Goal: Information Seeking & Learning: Learn about a topic

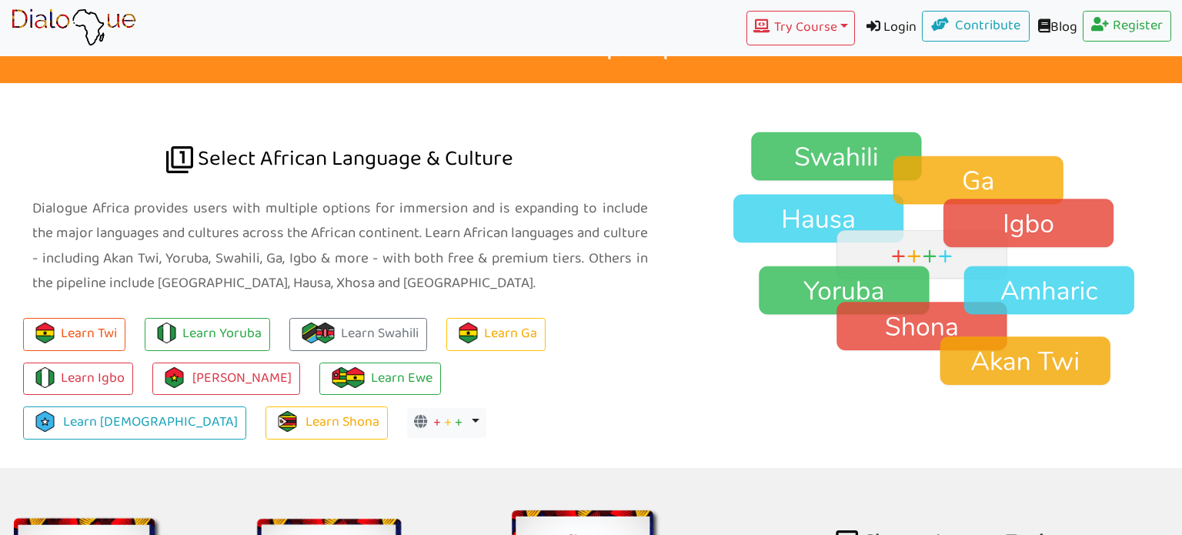
scroll to position [1040, 0]
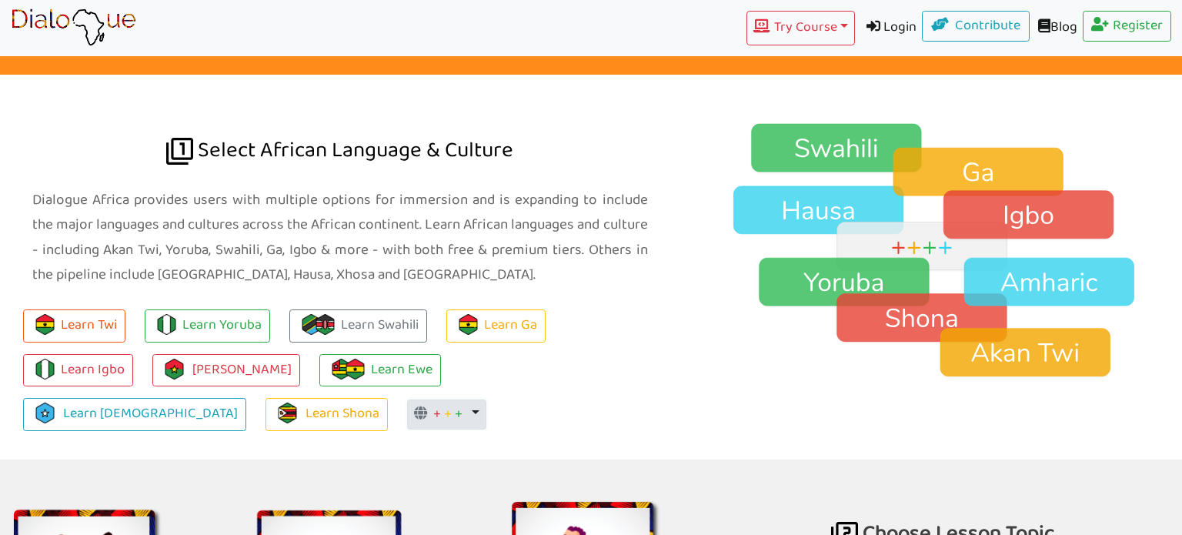
click at [486, 399] on button "+ + + Toggle Dropdown" at bounding box center [446, 414] width 79 height 31
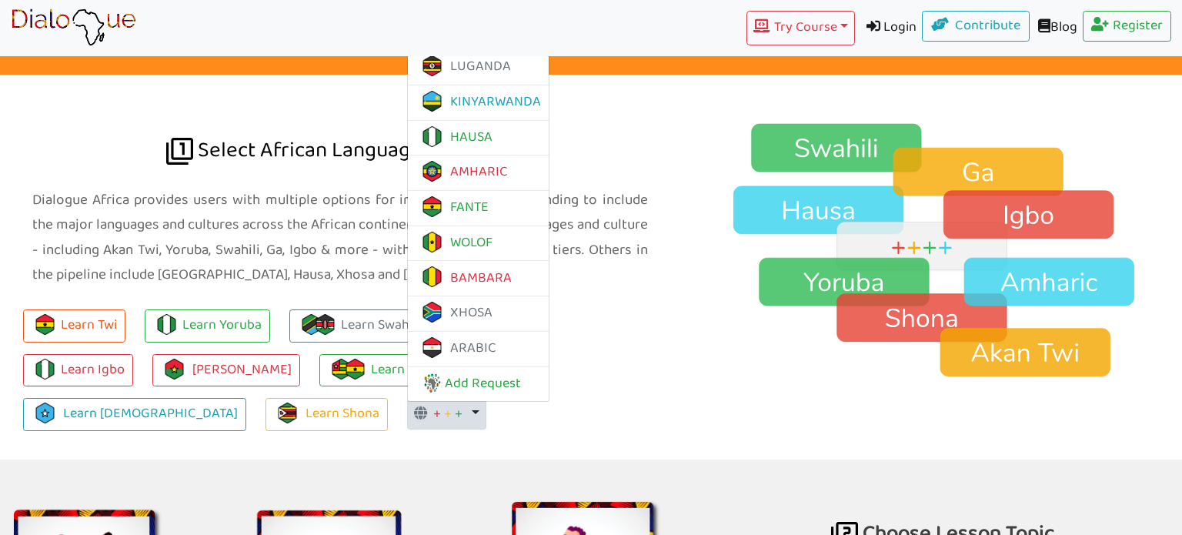
click at [486, 399] on button "+ + + Toggle Dropdown" at bounding box center [446, 414] width 79 height 31
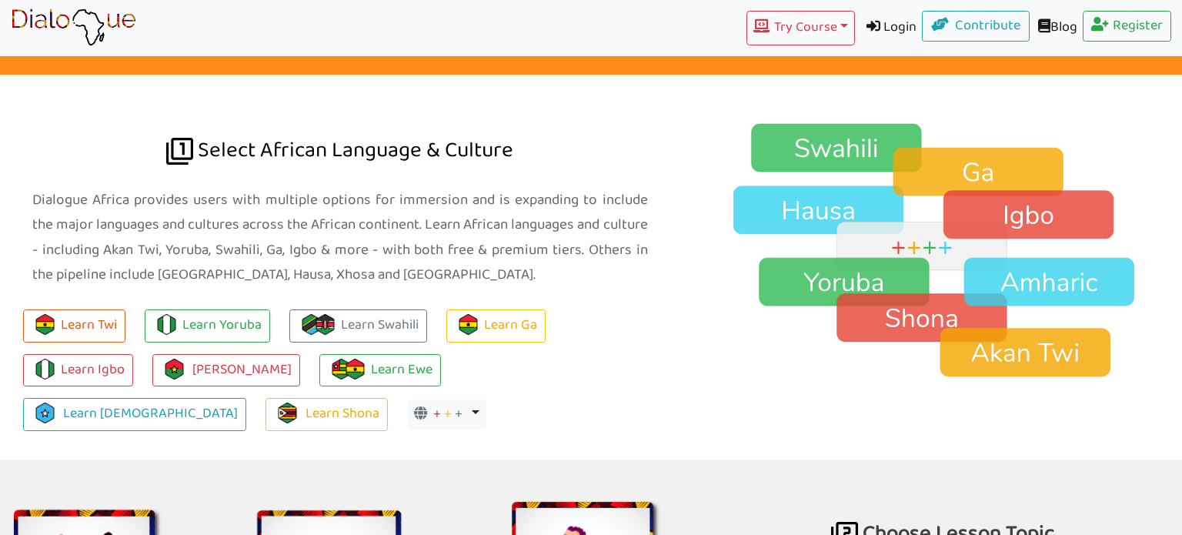
click at [379, 351] on ul "Learn Twi Learn Yoruba Learn Swahili Learn Ga Learn Igbo Learn [PERSON_NAME] Le…" at bounding box center [340, 364] width 680 height 133
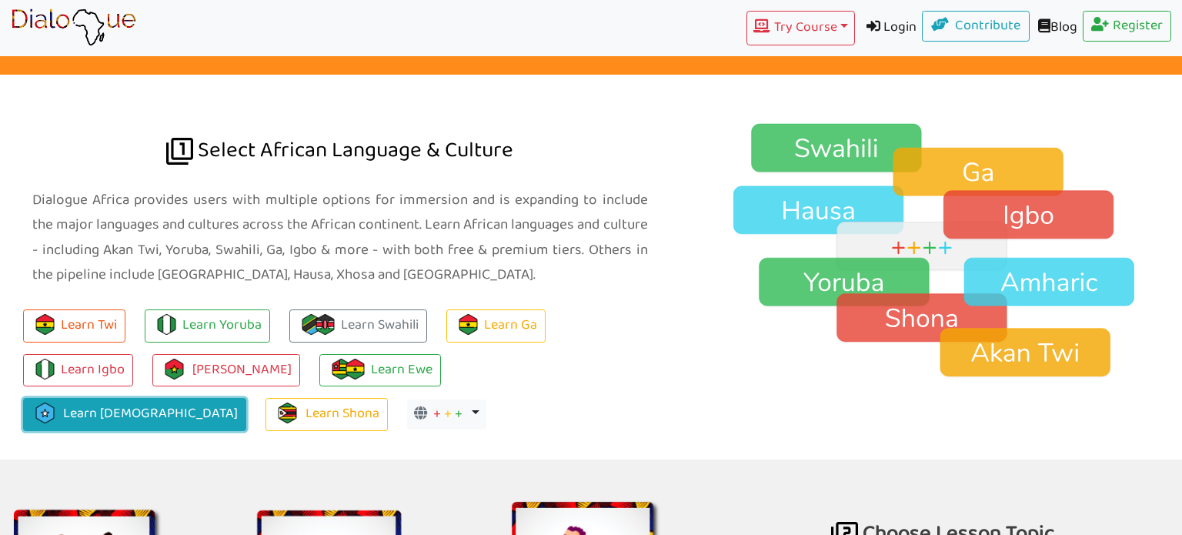
click at [246, 398] on link "Learn [DEMOGRAPHIC_DATA]" at bounding box center [134, 414] width 223 height 33
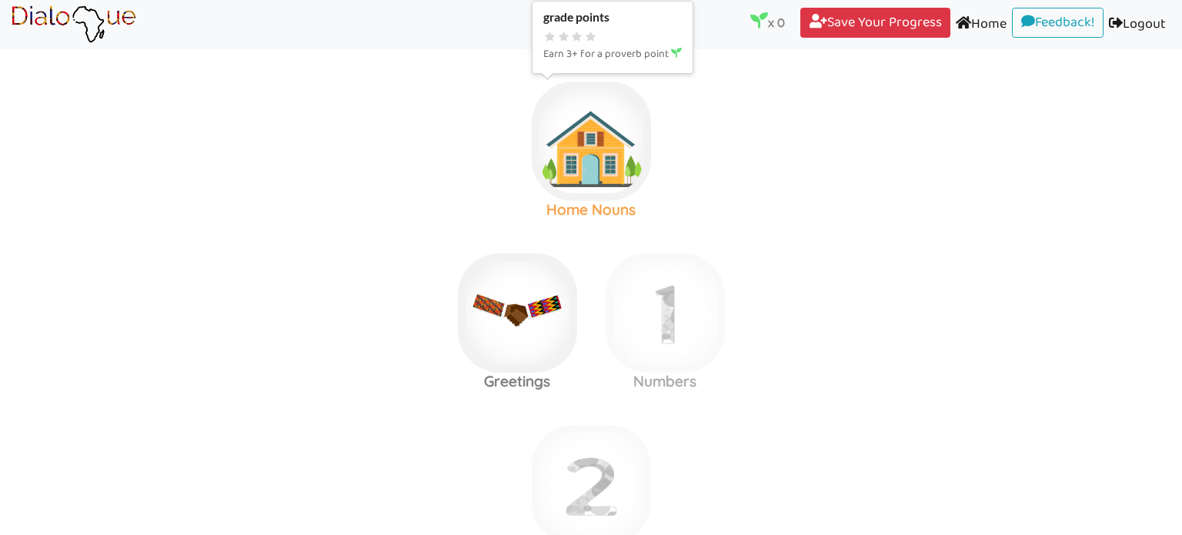
click at [618, 127] on img at bounding box center [591, 141] width 119 height 119
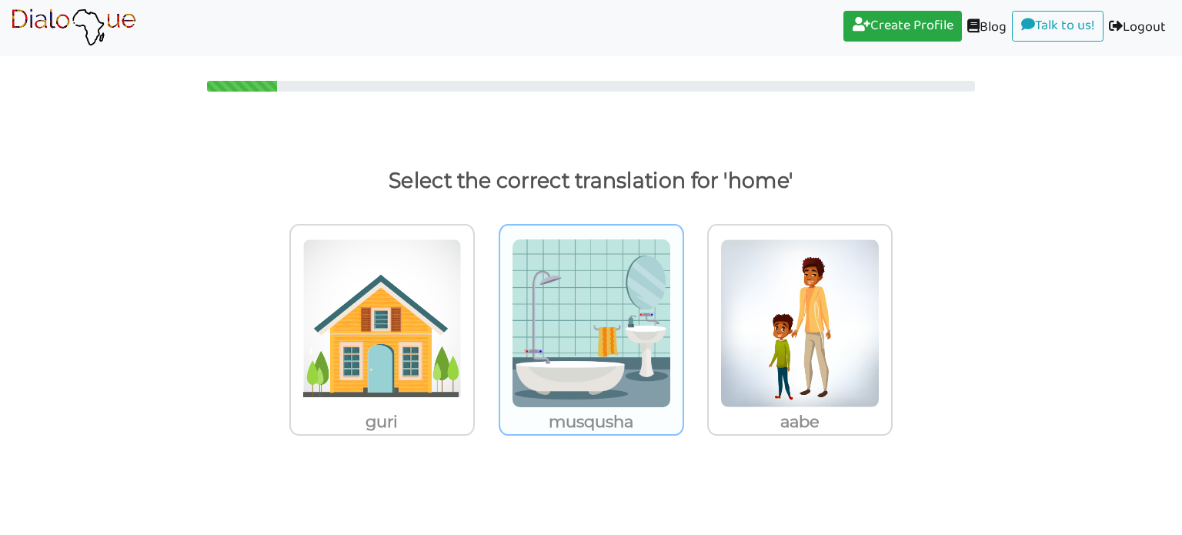
click at [544, 395] on img at bounding box center [591, 323] width 159 height 169
click at [683, 319] on input "musqusha" at bounding box center [689, 314] width 12 height 12
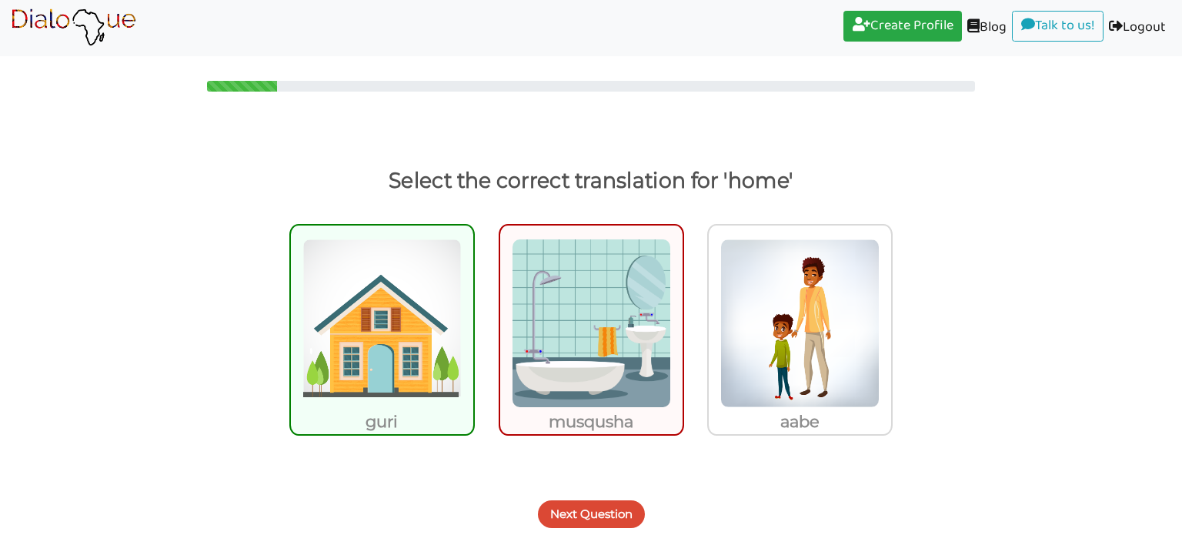
click at [292, 340] on div "guri" at bounding box center [381, 330] width 185 height 212
click at [473, 319] on input "guri" at bounding box center [479, 314] width 12 height 12
click at [401, 394] on img at bounding box center [381, 323] width 159 height 169
click at [473, 319] on input "guri" at bounding box center [479, 314] width 12 height 12
radio input "true"
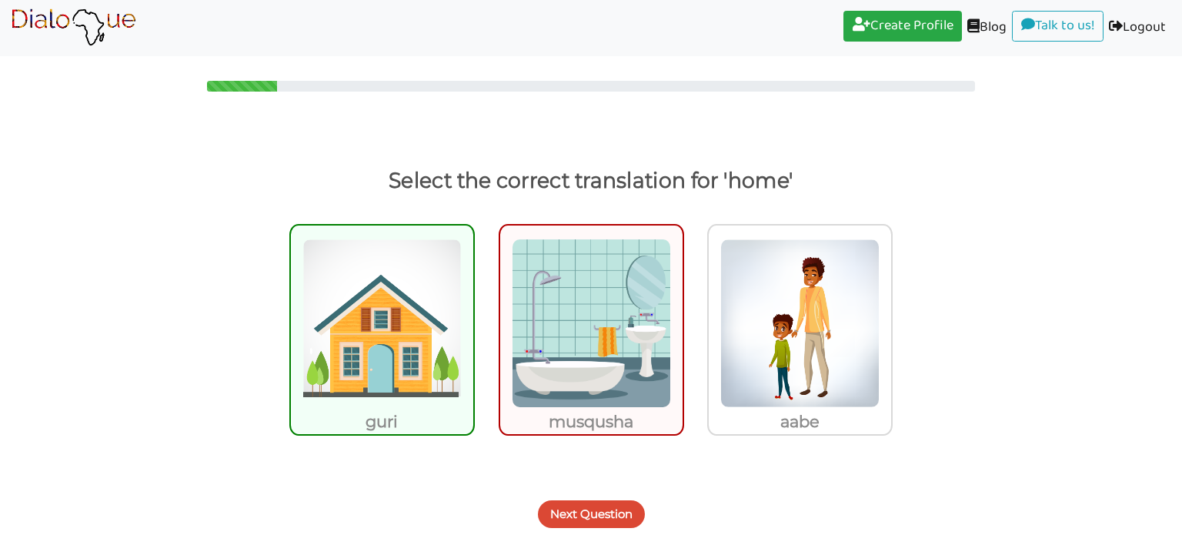
click at [592, 520] on button "Next Question" at bounding box center [591, 514] width 107 height 28
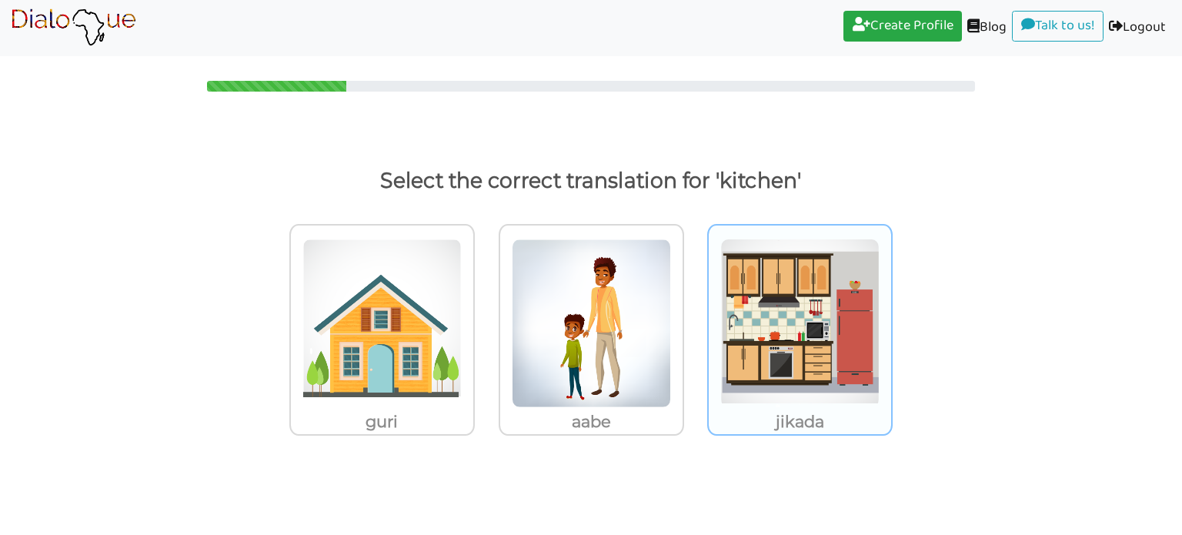
click at [814, 346] on img at bounding box center [799, 323] width 159 height 169
click at [891, 319] on input "jikada" at bounding box center [897, 314] width 12 height 12
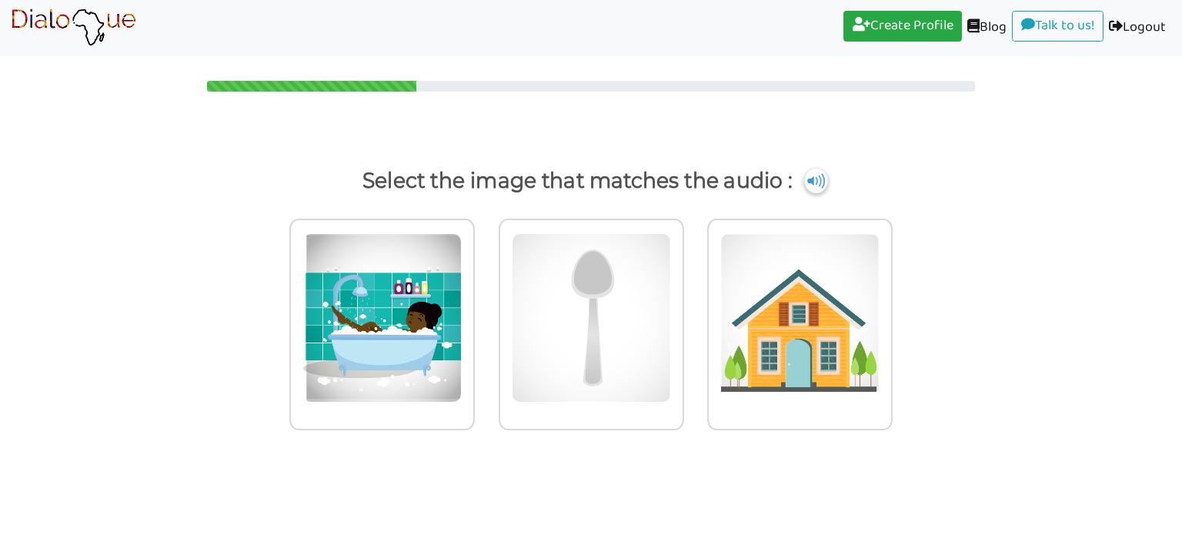
click at [823, 179] on img at bounding box center [815, 181] width 23 height 25
click at [816, 338] on img at bounding box center [799, 317] width 159 height 169
click at [891, 314] on input "radio" at bounding box center [897, 308] width 12 height 12
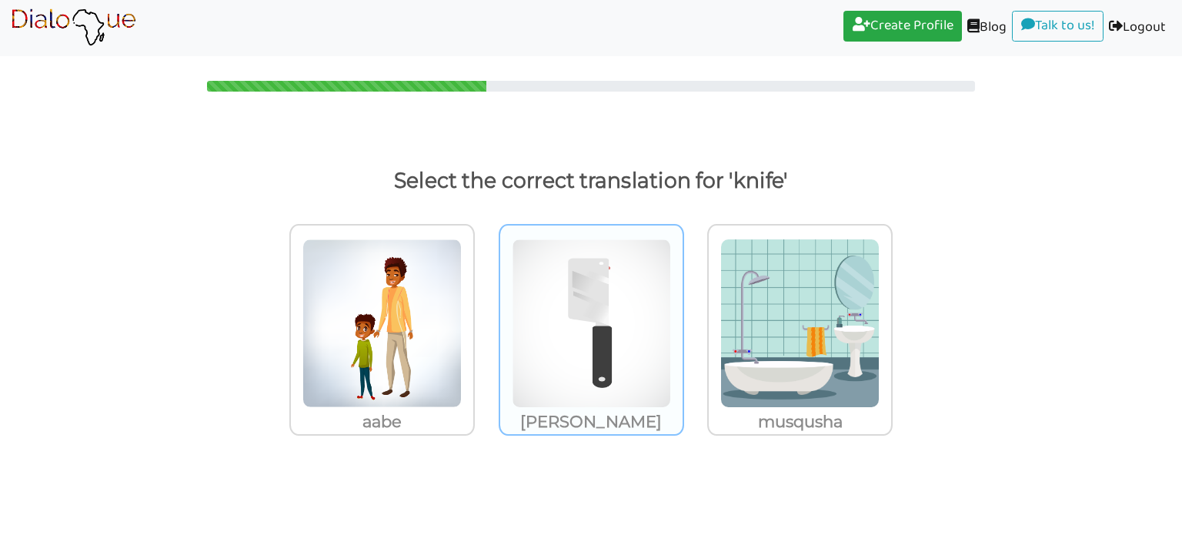
click at [550, 328] on img at bounding box center [591, 323] width 159 height 169
click at [683, 319] on input "[PERSON_NAME]" at bounding box center [689, 314] width 12 height 12
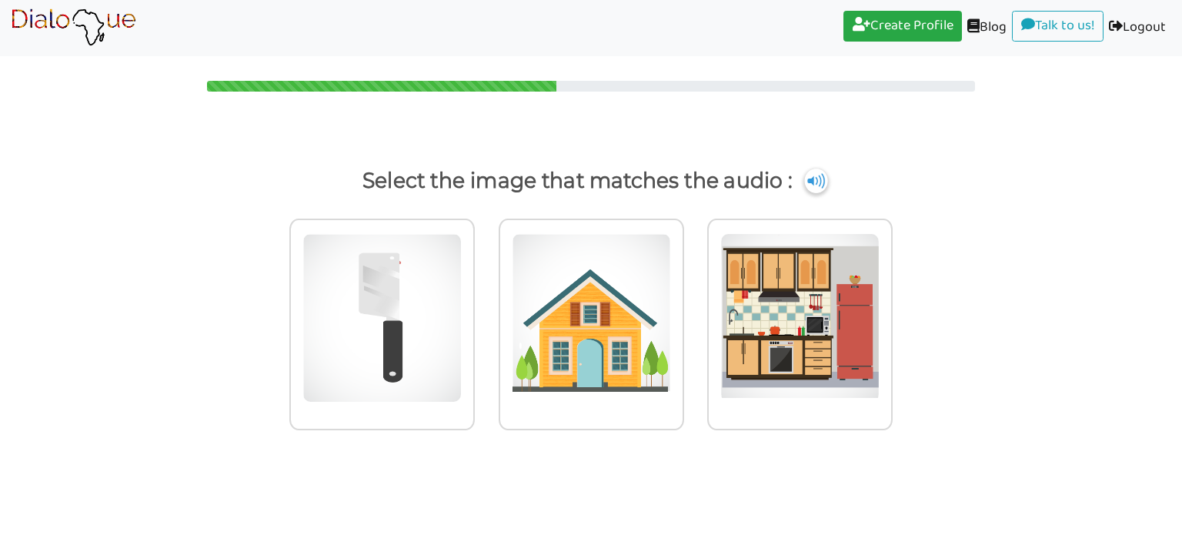
click at [809, 189] on img at bounding box center [815, 181] width 23 height 25
click at [746, 317] on img at bounding box center [799, 317] width 159 height 169
click at [891, 314] on input "radio" at bounding box center [897, 308] width 12 height 12
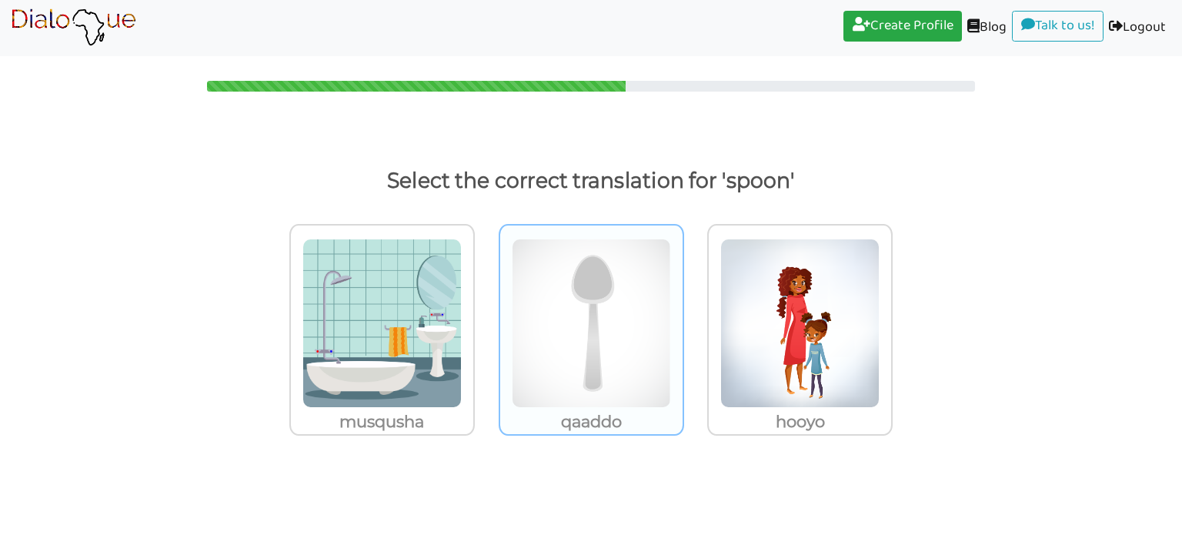
click at [605, 374] on img at bounding box center [591, 323] width 159 height 169
click at [683, 319] on input "qaaddo" at bounding box center [689, 314] width 12 height 12
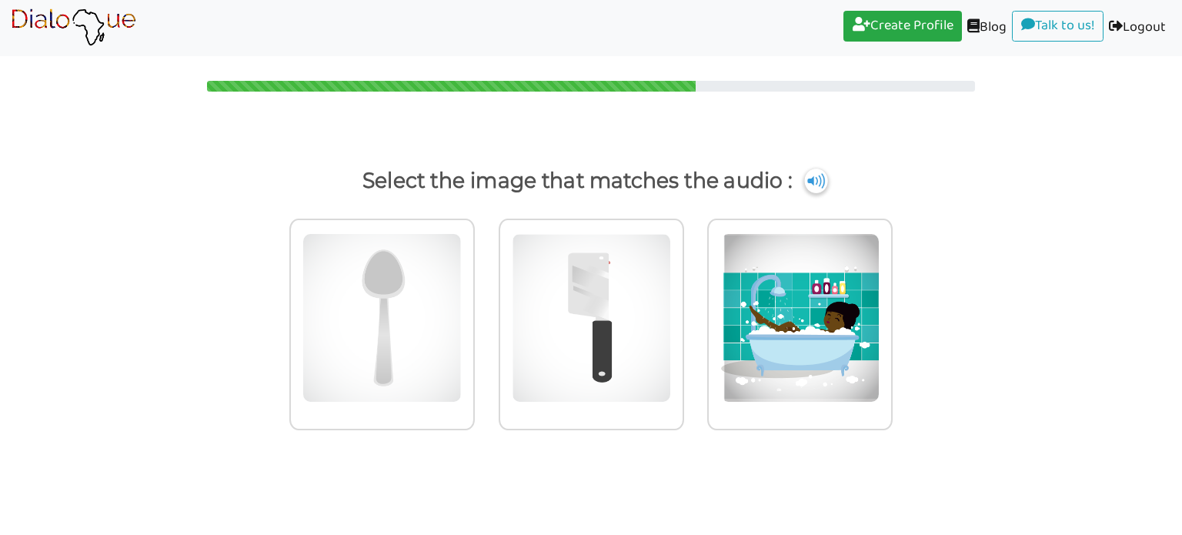
click at [821, 186] on img at bounding box center [815, 181] width 23 height 25
click at [602, 266] on img at bounding box center [591, 317] width 159 height 169
click at [683, 302] on input "radio" at bounding box center [689, 308] width 12 height 12
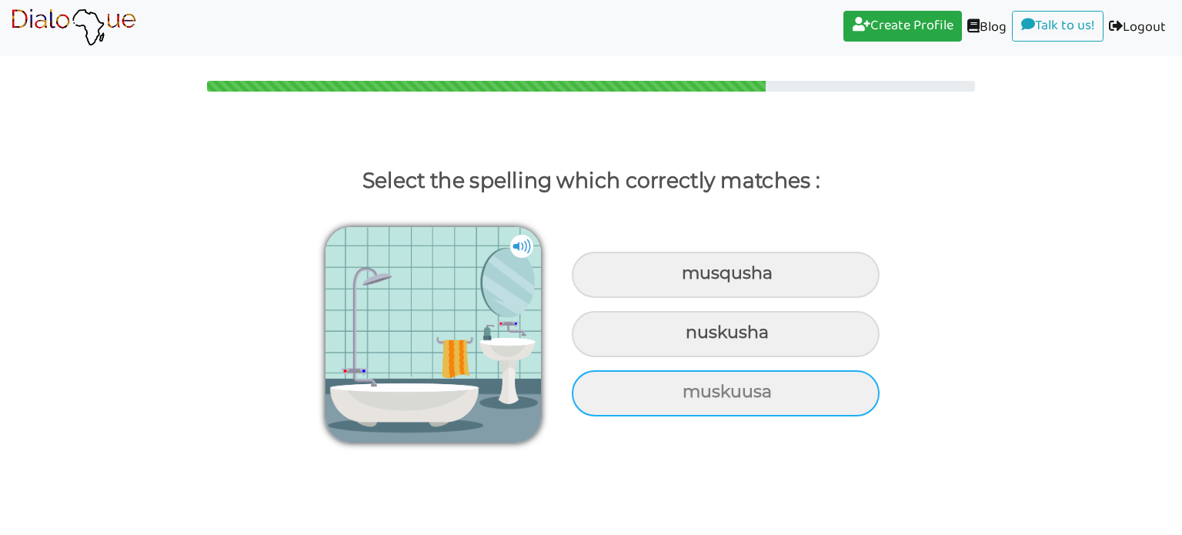
click at [666, 396] on div "muskuusa" at bounding box center [726, 393] width 308 height 46
click at [679, 396] on input "muskuusa" at bounding box center [684, 392] width 10 height 10
radio input "true"
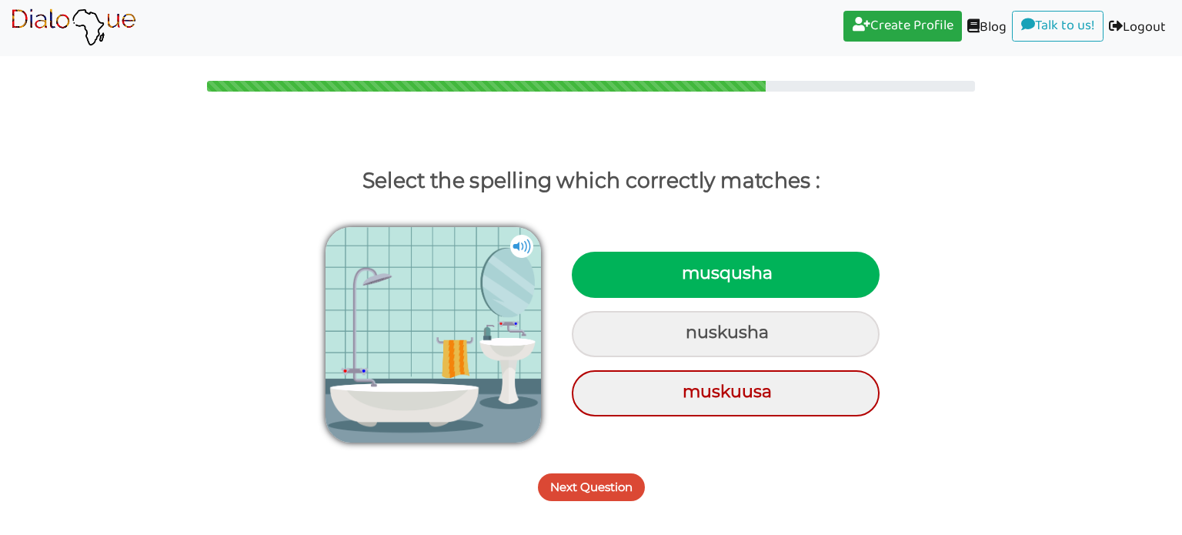
click at [602, 485] on button "Next Question" at bounding box center [591, 487] width 107 height 28
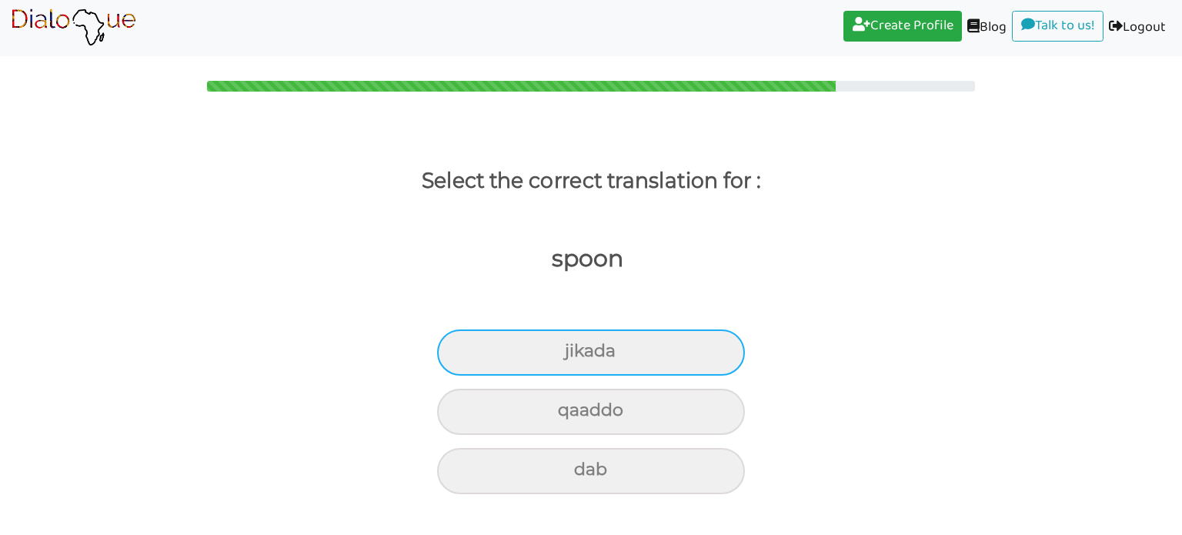
click at [606, 367] on div "jikada" at bounding box center [591, 352] width 308 height 46
click at [576, 356] on input "jikada" at bounding box center [571, 351] width 10 height 10
radio input "true"
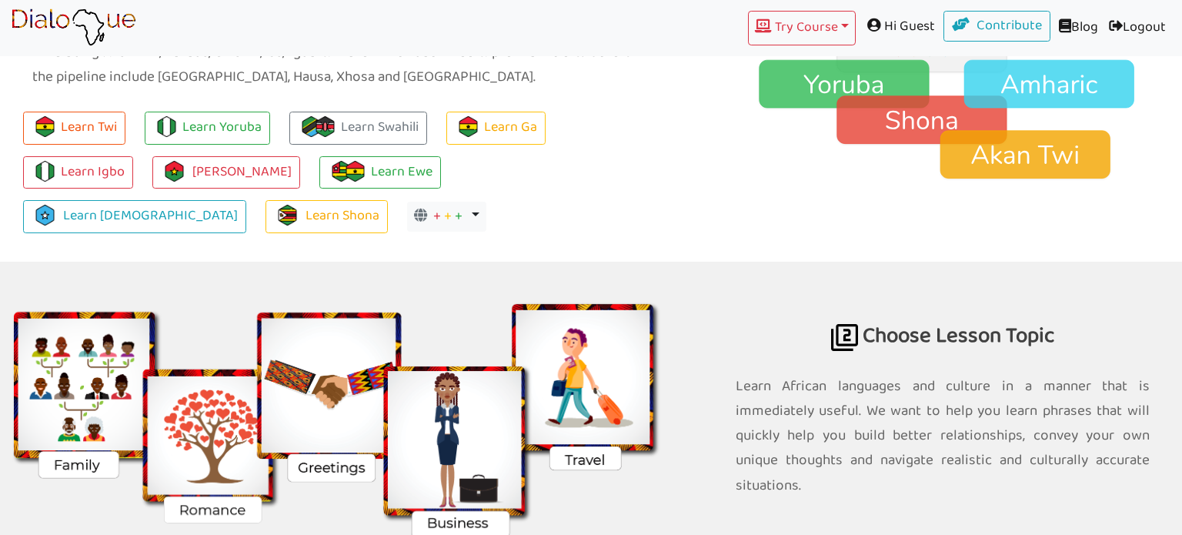
scroll to position [1237, 0]
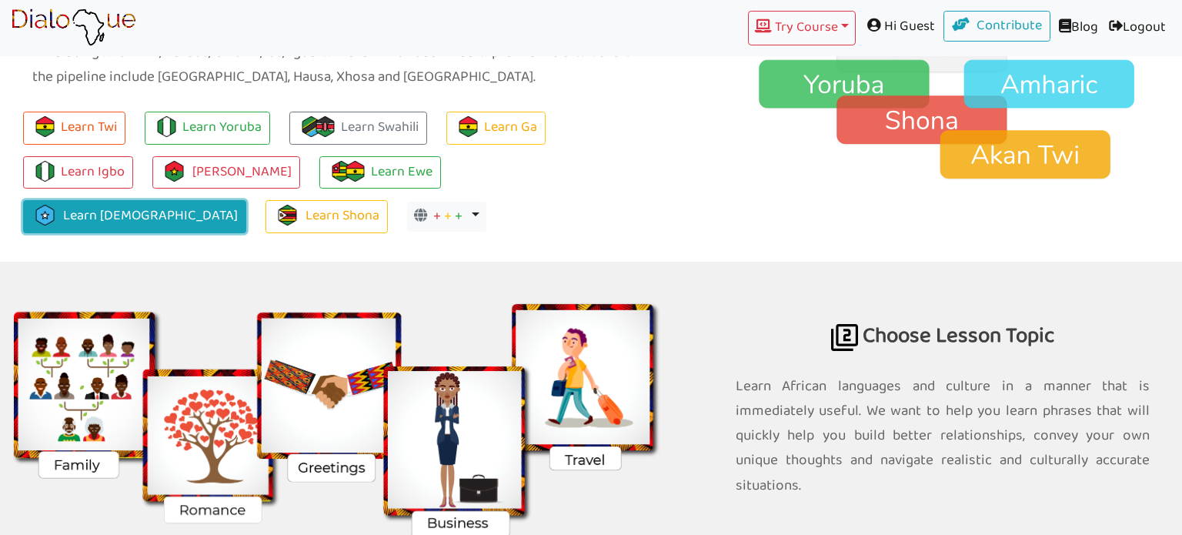
click at [246, 200] on link "Learn [DEMOGRAPHIC_DATA]" at bounding box center [134, 216] width 223 height 33
